Goal: Check status: Check status

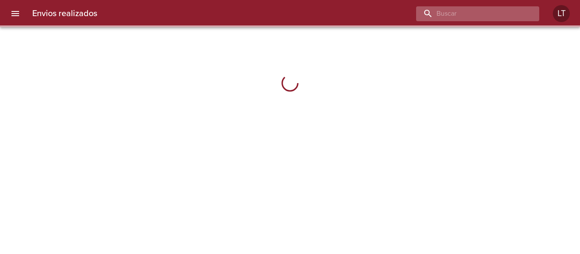
click at [493, 17] on input "buscar" at bounding box center [470, 13] width 109 height 15
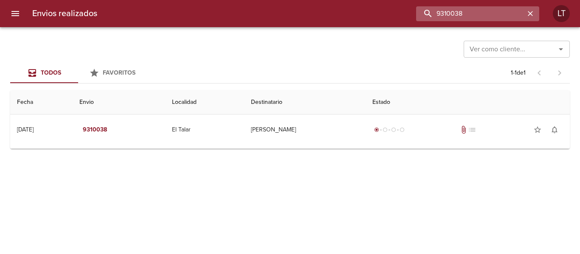
click at [474, 13] on input "9310038" at bounding box center [470, 13] width 109 height 15
click at [453, 14] on input "9310038" at bounding box center [470, 13] width 109 height 15
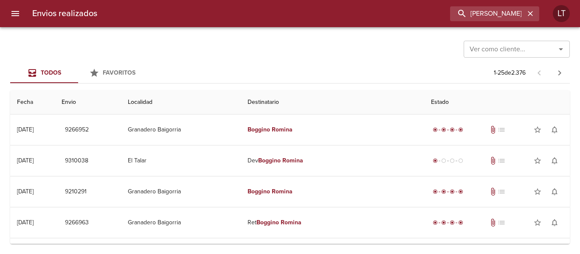
click at [484, 22] on div "Envios realizados [PERSON_NAME] LT" at bounding box center [290, 13] width 580 height 27
click at [483, 19] on input "[PERSON_NAME]" at bounding box center [470, 13] width 109 height 15
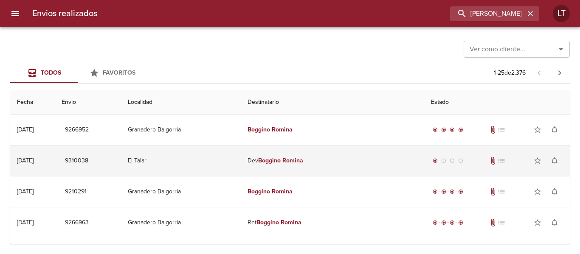
click at [232, 157] on td "El Talar" at bounding box center [181, 161] width 120 height 31
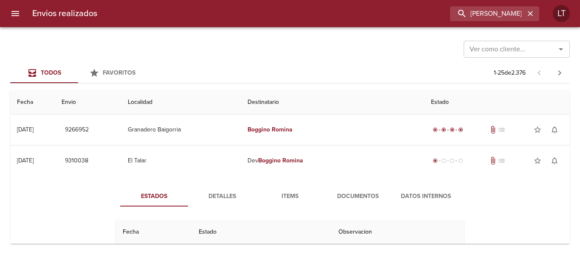
click at [235, 195] on span "Detalles" at bounding box center [222, 196] width 58 height 11
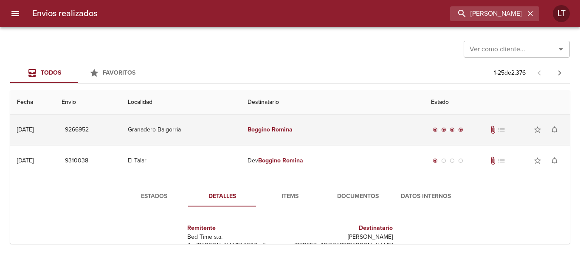
click at [232, 136] on td "Granadero Baigorria" at bounding box center [181, 130] width 120 height 31
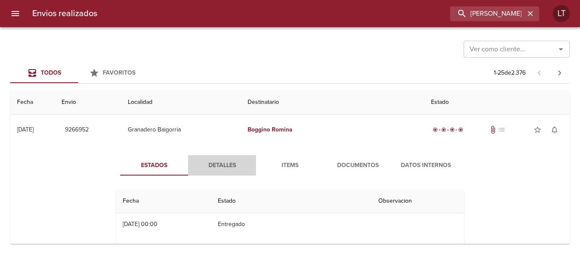
click at [199, 166] on span "Detalles" at bounding box center [222, 165] width 58 height 11
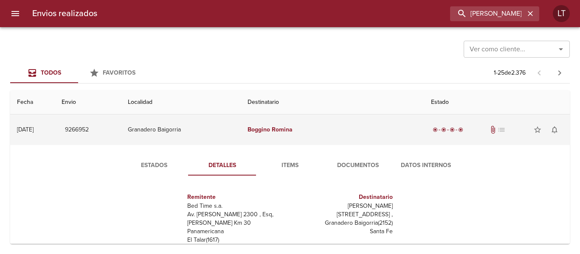
click at [240, 132] on td "Granadero Baigorria" at bounding box center [181, 130] width 120 height 31
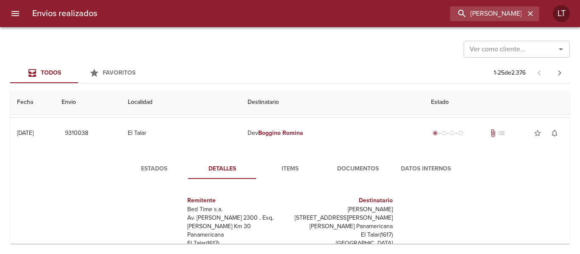
scroll to position [42, 0]
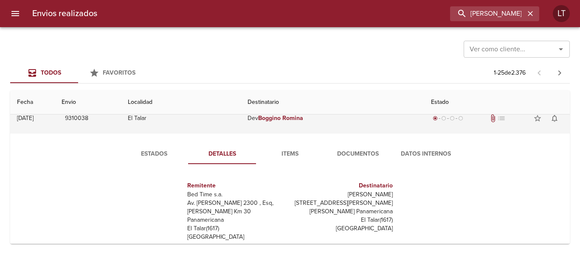
click at [241, 123] on td "El Talar" at bounding box center [181, 118] width 120 height 31
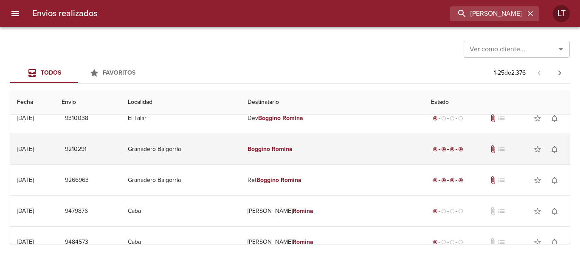
click at [241, 149] on td "Granadero Baigorria" at bounding box center [181, 149] width 120 height 31
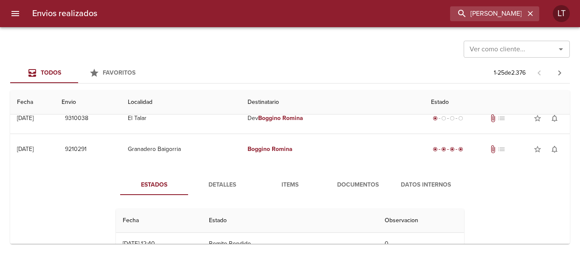
click at [229, 186] on span "Detalles" at bounding box center [222, 185] width 58 height 11
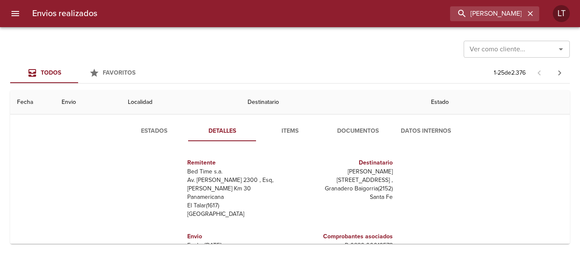
scroll to position [0, 0]
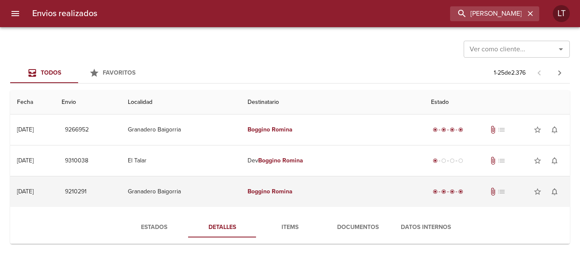
click at [241, 188] on td "Granadero Baigorria" at bounding box center [181, 192] width 120 height 31
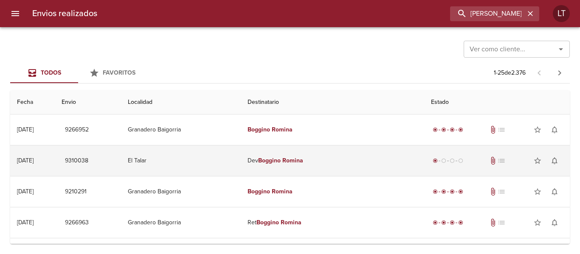
click at [230, 158] on td "El Talar" at bounding box center [181, 161] width 120 height 31
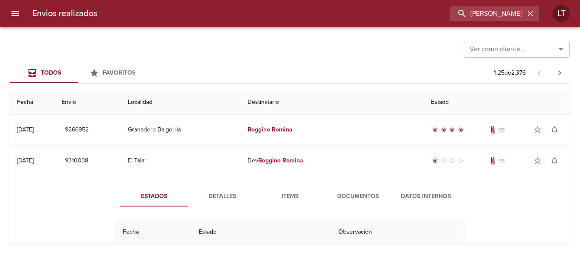
click at [212, 199] on span "Detalles" at bounding box center [222, 196] width 58 height 11
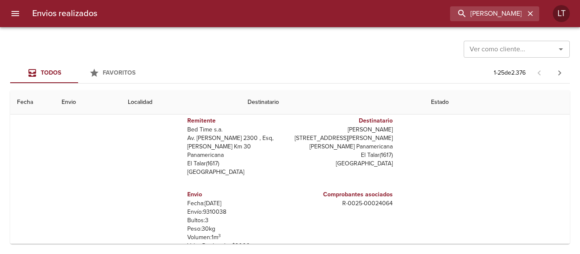
scroll to position [127, 0]
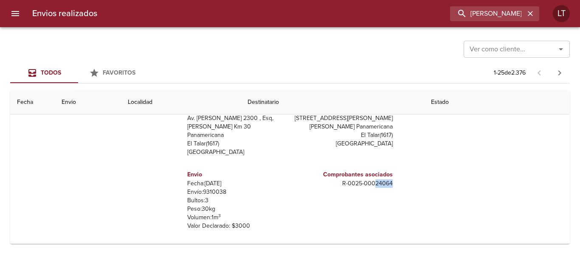
drag, startPoint x: 370, startPoint y: 177, endPoint x: 396, endPoint y: 177, distance: 26.3
click at [396, 177] on div "Remitente Bed Time s.a. Av. [PERSON_NAME] 2300 , Esq, [PERSON_NAME] Km 30 Panam…" at bounding box center [289, 171] width 355 height 170
copy p "24064"
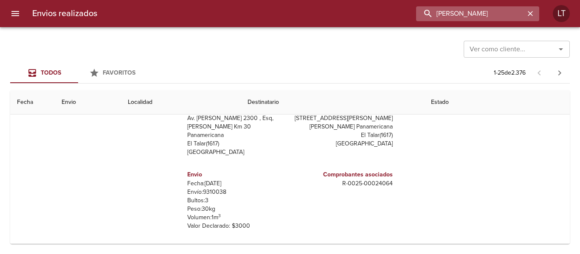
click at [490, 14] on input "[PERSON_NAME]" at bounding box center [470, 13] width 109 height 15
paste input "24064"
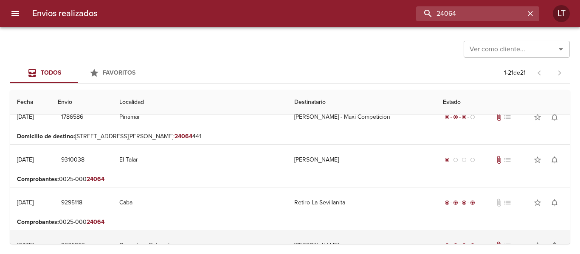
scroll to position [0, 0]
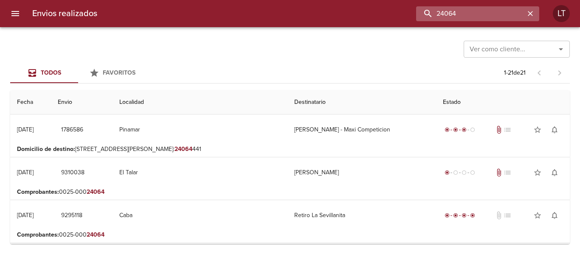
click at [464, 20] on input "24064" at bounding box center [470, 13] width 109 height 15
click at [464, 20] on input "boggino" at bounding box center [470, 13] width 109 height 15
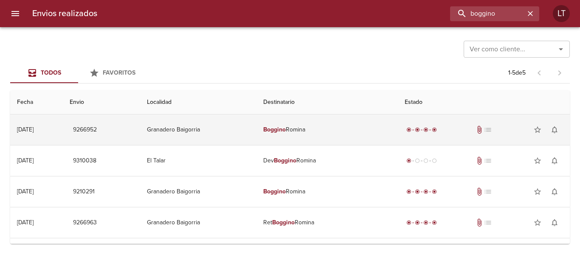
click at [249, 131] on td "Granadero Baigorria" at bounding box center [198, 130] width 116 height 31
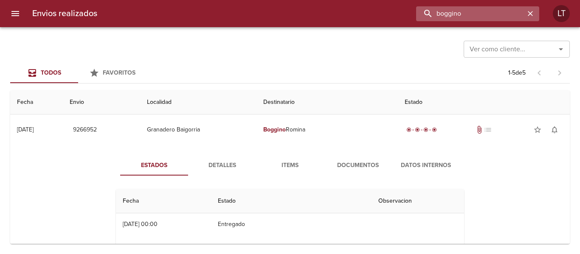
click at [485, 13] on input "boggino" at bounding box center [470, 13] width 109 height 15
drag, startPoint x: 485, startPoint y: 13, endPoint x: 504, endPoint y: 25, distance: 22.0
click at [490, 13] on input "boggino" at bounding box center [470, 13] width 109 height 15
click at [487, 15] on input "9266952" at bounding box center [470, 13] width 109 height 15
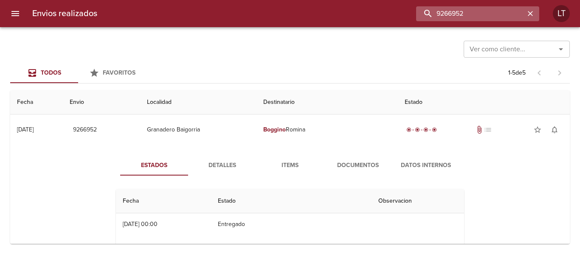
click at [487, 15] on input "9266952" at bounding box center [470, 13] width 109 height 15
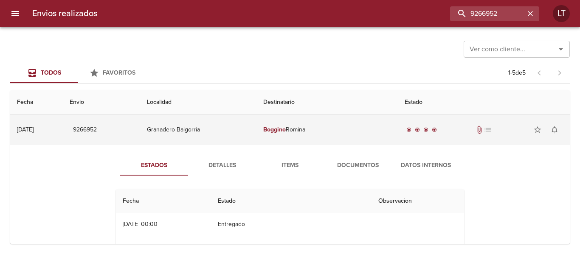
click at [350, 131] on td "[PERSON_NAME]" at bounding box center [326, 130] width 141 height 31
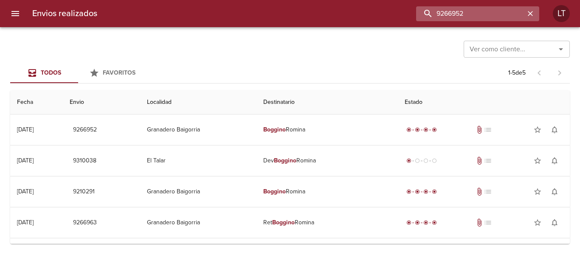
click at [488, 11] on input "9266952" at bounding box center [470, 13] width 109 height 15
click at [488, 11] on input "9210291" at bounding box center [470, 13] width 109 height 15
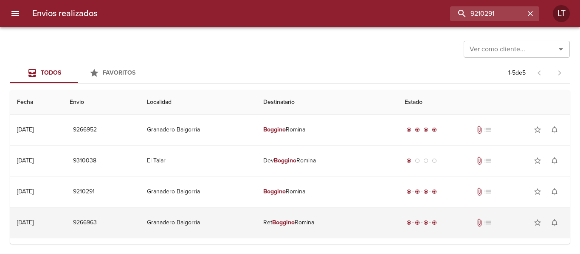
click at [256, 221] on td "Granadero Baigorria" at bounding box center [198, 222] width 116 height 31
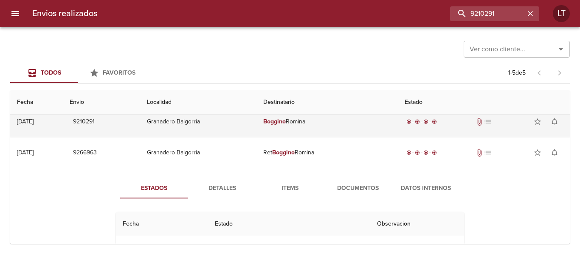
scroll to position [85, 0]
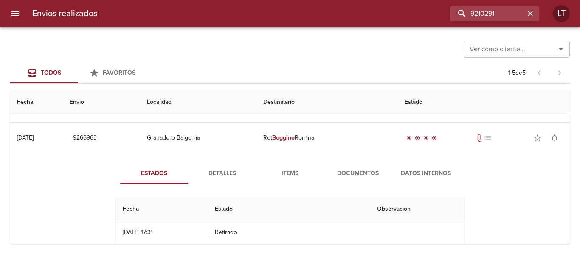
click at [231, 174] on span "Detalles" at bounding box center [222, 173] width 58 height 11
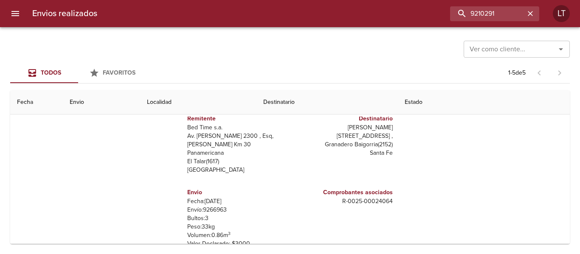
scroll to position [170, 0]
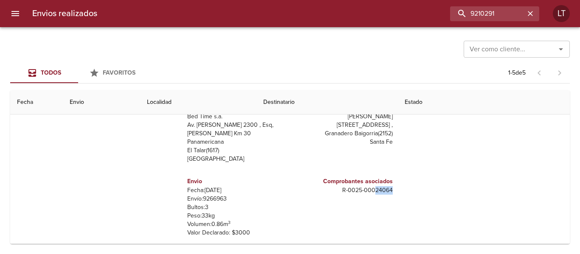
drag, startPoint x: 368, startPoint y: 182, endPoint x: 392, endPoint y: 182, distance: 23.8
click at [392, 182] on div "Remitente Bed Time s.a. Av. [PERSON_NAME] 2300 , Esq, [PERSON_NAME] Km 30 Panam…" at bounding box center [289, 191] width 355 height 170
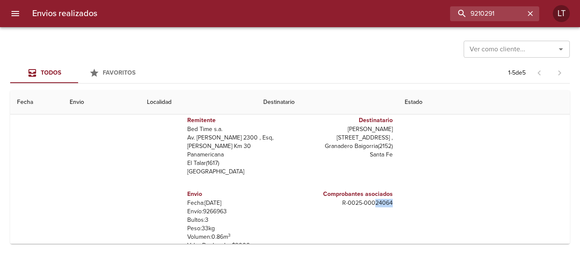
click at [371, 199] on p "R - 0025 - 00024064" at bounding box center [342, 203] width 99 height 8
drag, startPoint x: 368, startPoint y: 194, endPoint x: 386, endPoint y: 195, distance: 17.4
click at [386, 199] on p "R - 0025 - 00024064" at bounding box center [342, 203] width 99 height 8
copy p "24064"
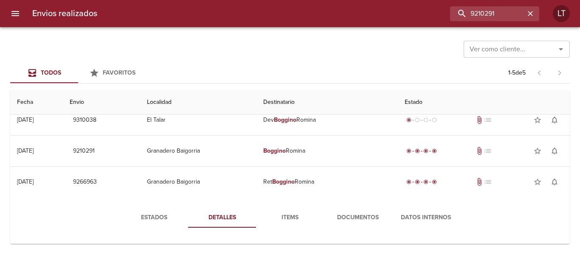
scroll to position [0, 0]
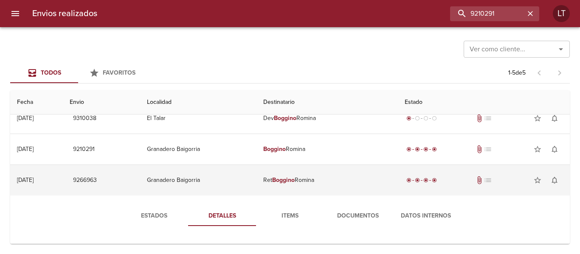
click at [244, 186] on td "Granadero Baigorria" at bounding box center [198, 180] width 116 height 31
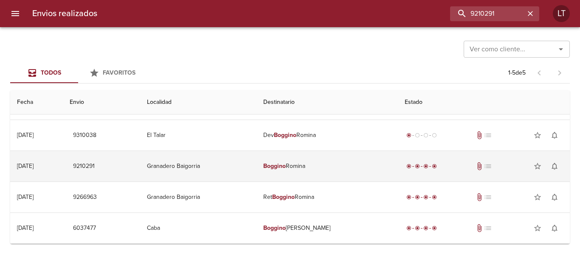
scroll to position [25, 0]
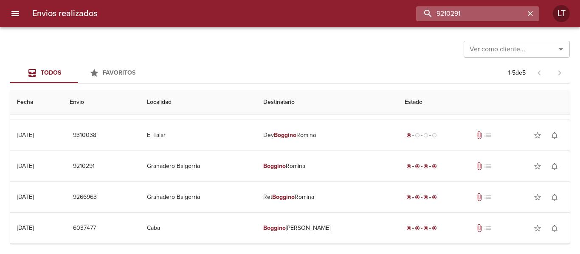
click at [487, 10] on input "9210291" at bounding box center [470, 13] width 109 height 15
click at [487, 10] on input "9266963" at bounding box center [470, 13] width 109 height 15
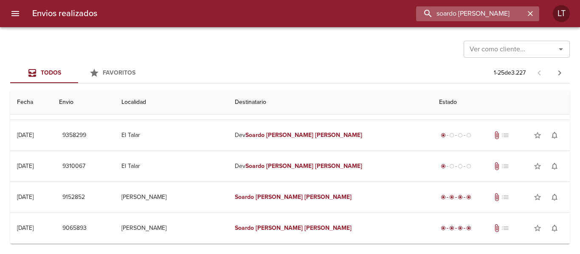
scroll to position [0, 0]
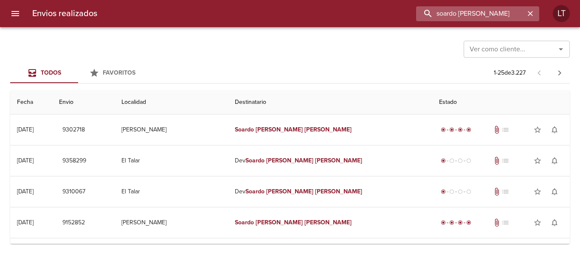
click at [469, 12] on input "soardo [PERSON_NAME]" at bounding box center [470, 13] width 109 height 15
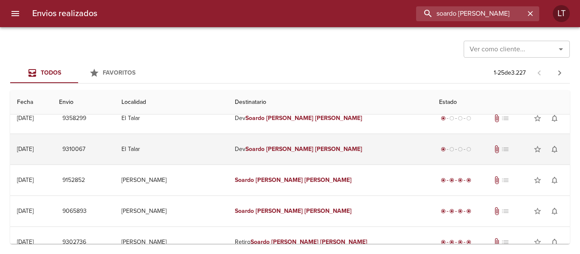
scroll to position [85, 0]
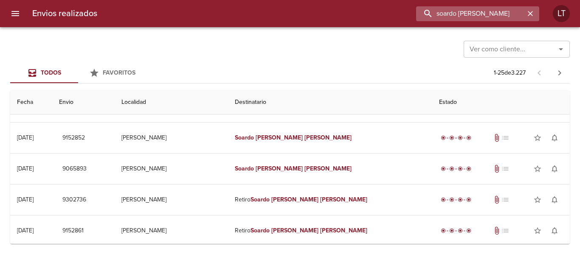
click at [474, 19] on input "soardo [PERSON_NAME]" at bounding box center [470, 13] width 109 height 15
click at [474, 19] on input "9152852" at bounding box center [470, 13] width 109 height 15
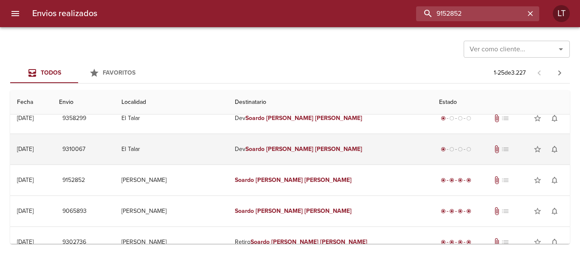
scroll to position [0, 0]
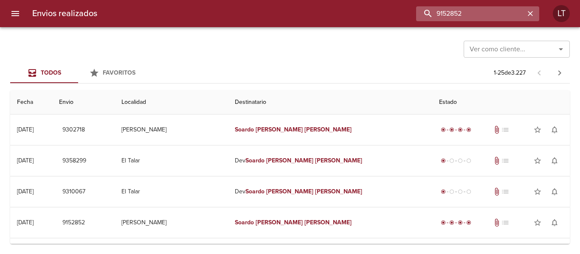
click at [468, 14] on input "9152852" at bounding box center [470, 13] width 109 height 15
click at [468, 14] on input "9302718" at bounding box center [470, 13] width 109 height 15
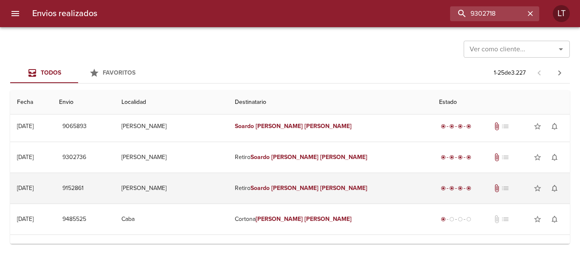
click at [343, 184] on td "Retiro [PERSON_NAME]" at bounding box center [330, 188] width 204 height 31
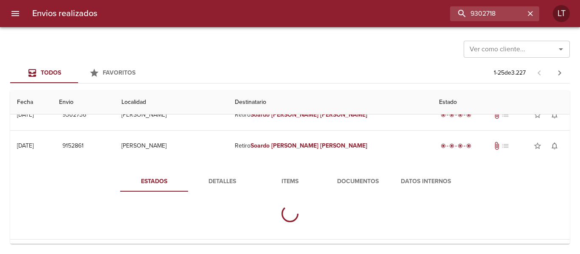
click at [223, 182] on span "Detalles" at bounding box center [222, 182] width 58 height 11
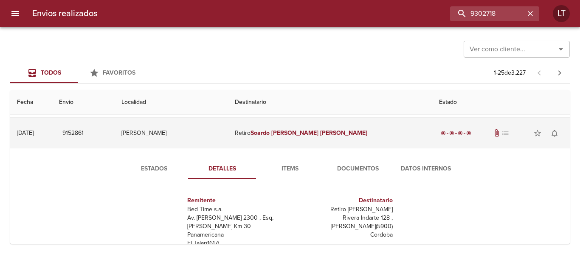
scroll to position [170, 0]
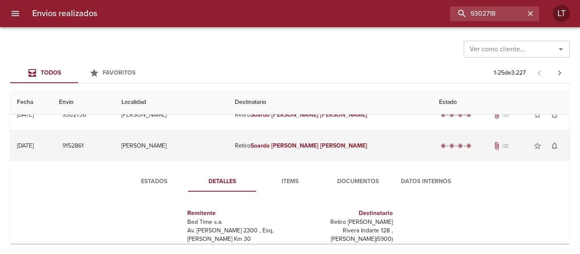
click at [254, 152] on td "Retiro [PERSON_NAME]" at bounding box center [330, 146] width 204 height 31
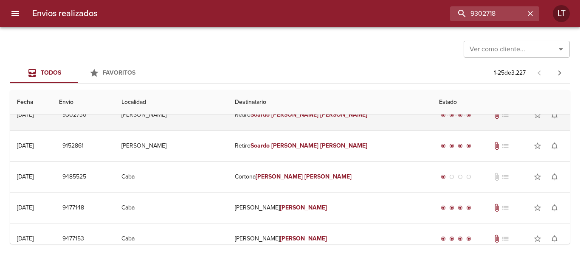
click at [228, 125] on td "[PERSON_NAME]" at bounding box center [171, 115] width 113 height 31
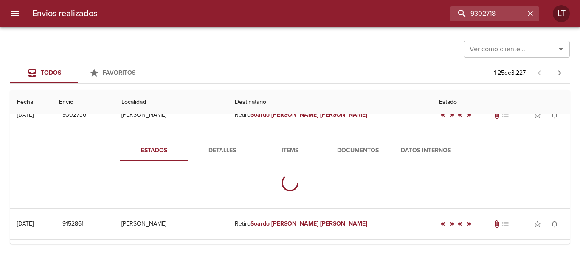
click at [199, 150] on span "Detalles" at bounding box center [222, 151] width 58 height 11
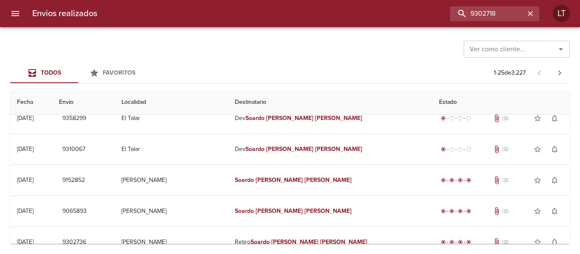
scroll to position [0, 0]
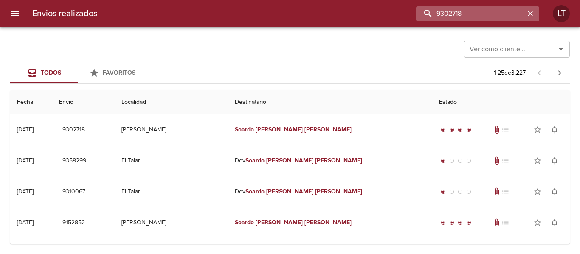
click at [493, 14] on input "9302718" at bounding box center [470, 13] width 109 height 15
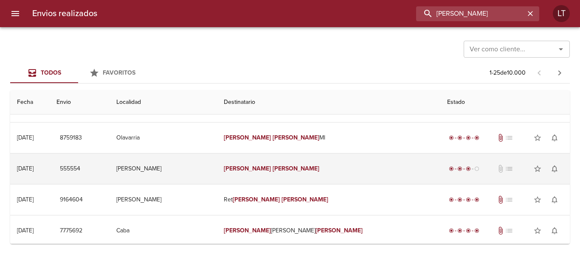
scroll to position [42, 0]
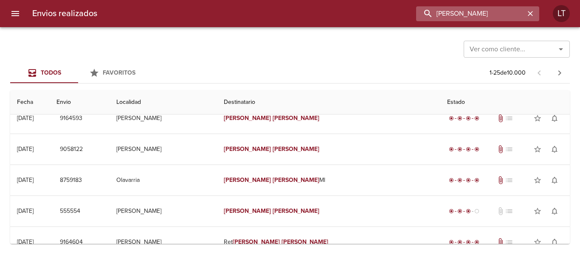
click at [467, 21] on input "[PERSON_NAME]" at bounding box center [470, 13] width 109 height 15
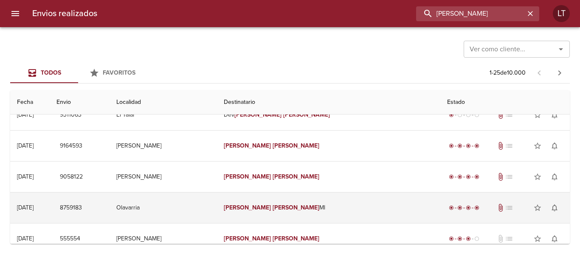
scroll to position [0, 0]
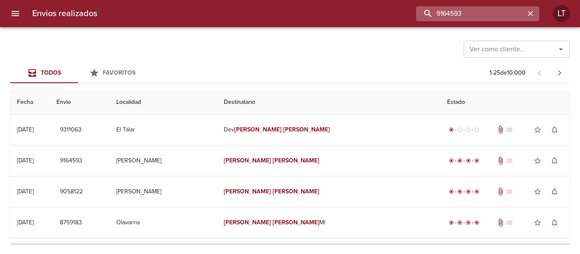
click at [477, 8] on input "9164593" at bounding box center [470, 13] width 109 height 15
click at [476, 13] on input "9164593" at bounding box center [470, 13] width 109 height 15
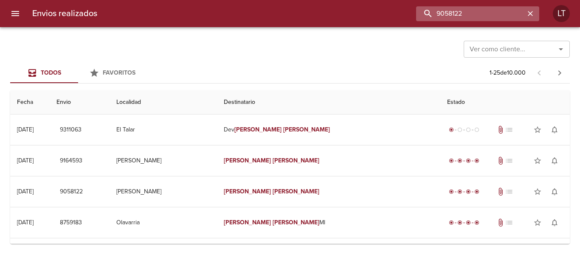
click at [476, 13] on input "9058122" at bounding box center [470, 13] width 109 height 15
paste input "[PERSON_NAME]"
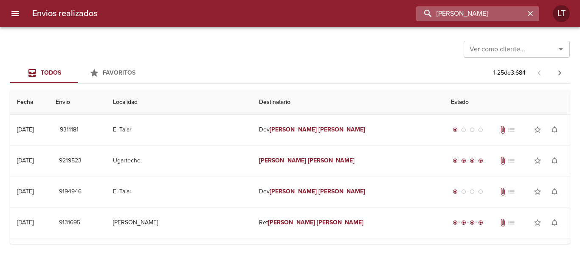
click at [491, 20] on input "[PERSON_NAME]" at bounding box center [470, 13] width 109 height 15
click at [491, 20] on input "9219523" at bounding box center [470, 13] width 109 height 15
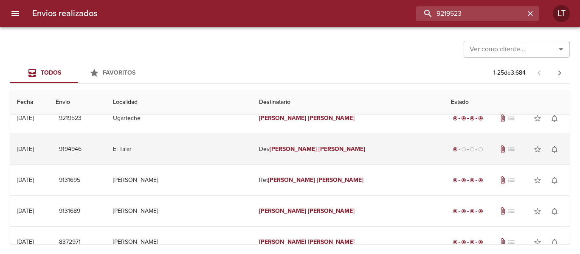
scroll to position [85, 0]
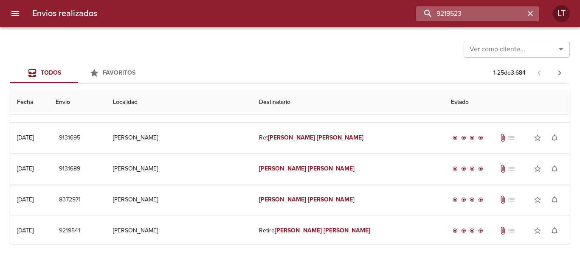
click at [471, 11] on input "9219523" at bounding box center [470, 13] width 109 height 15
click at [471, 11] on input "9131689" at bounding box center [470, 13] width 109 height 15
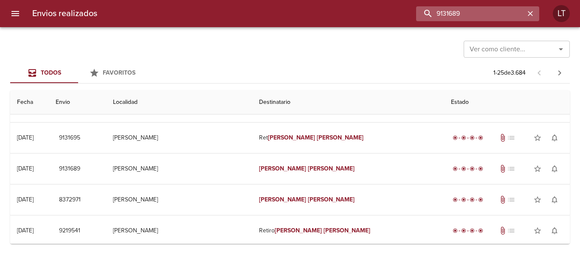
click at [478, 14] on input "9131689" at bounding box center [470, 13] width 109 height 15
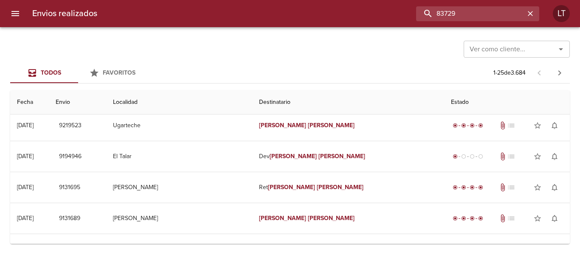
scroll to position [0, 0]
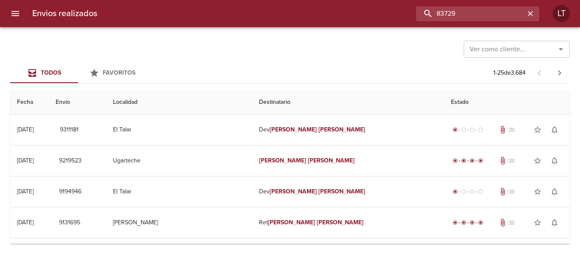
type input "83729"
click at [528, 15] on icon "button" at bounding box center [529, 13] width 5 height 5
